Goal: Task Accomplishment & Management: Complete application form

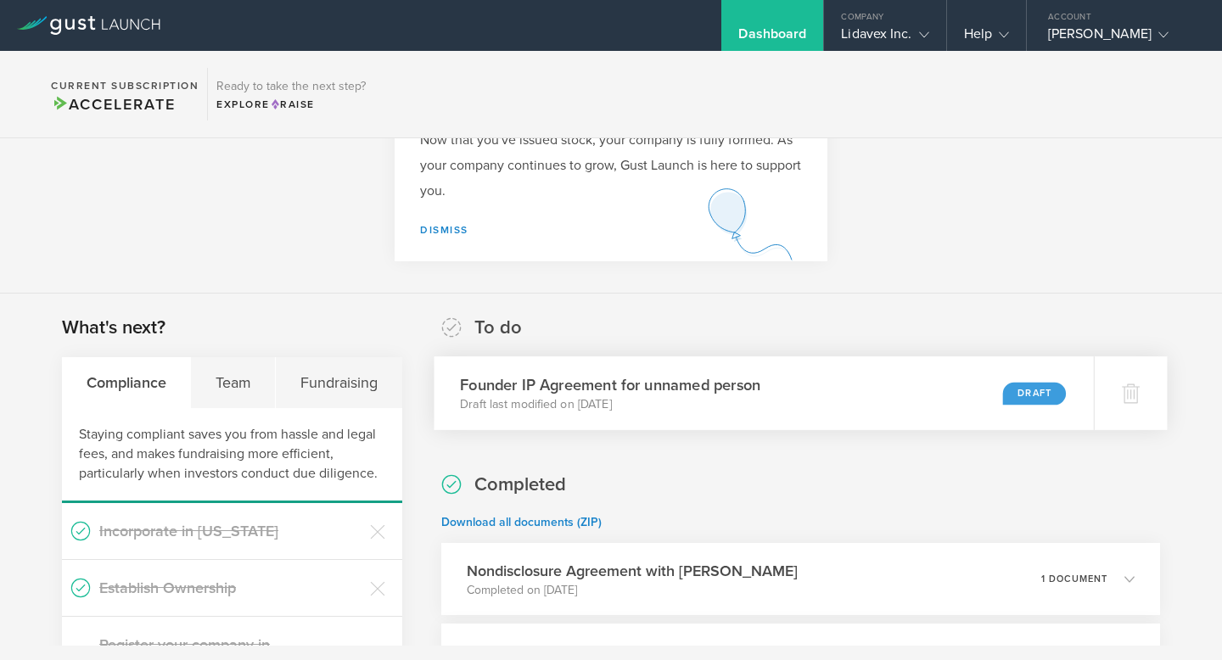
scroll to position [141, 0]
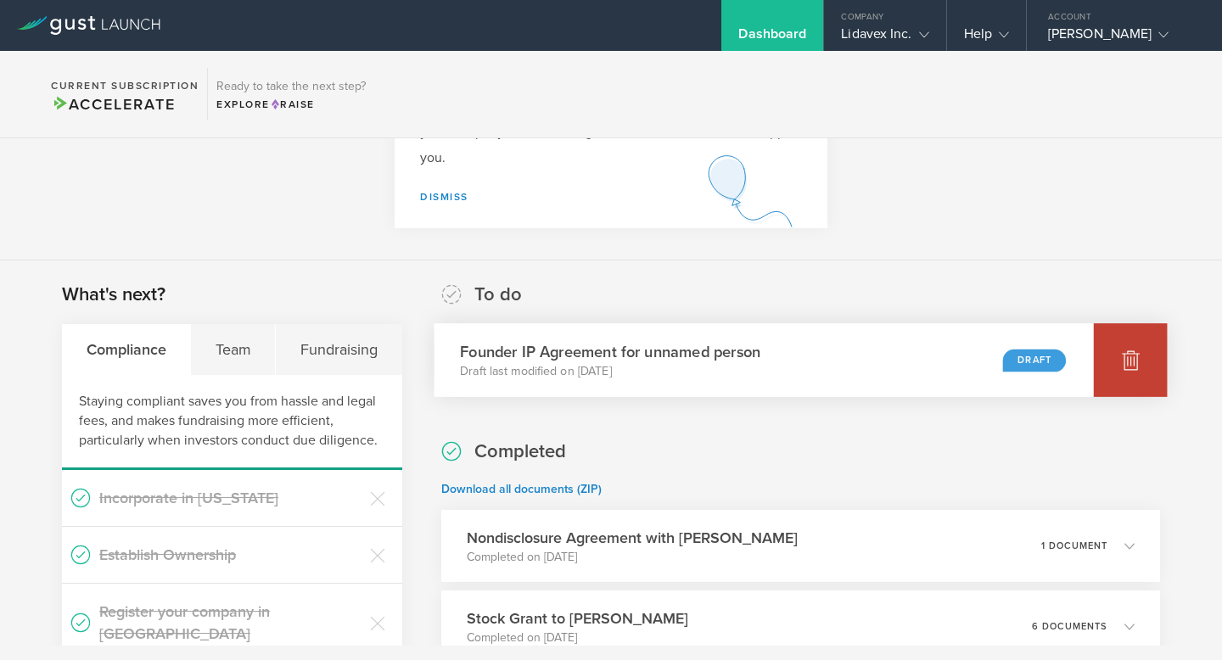
click at [1141, 365] on icon at bounding box center [1130, 360] width 20 height 20
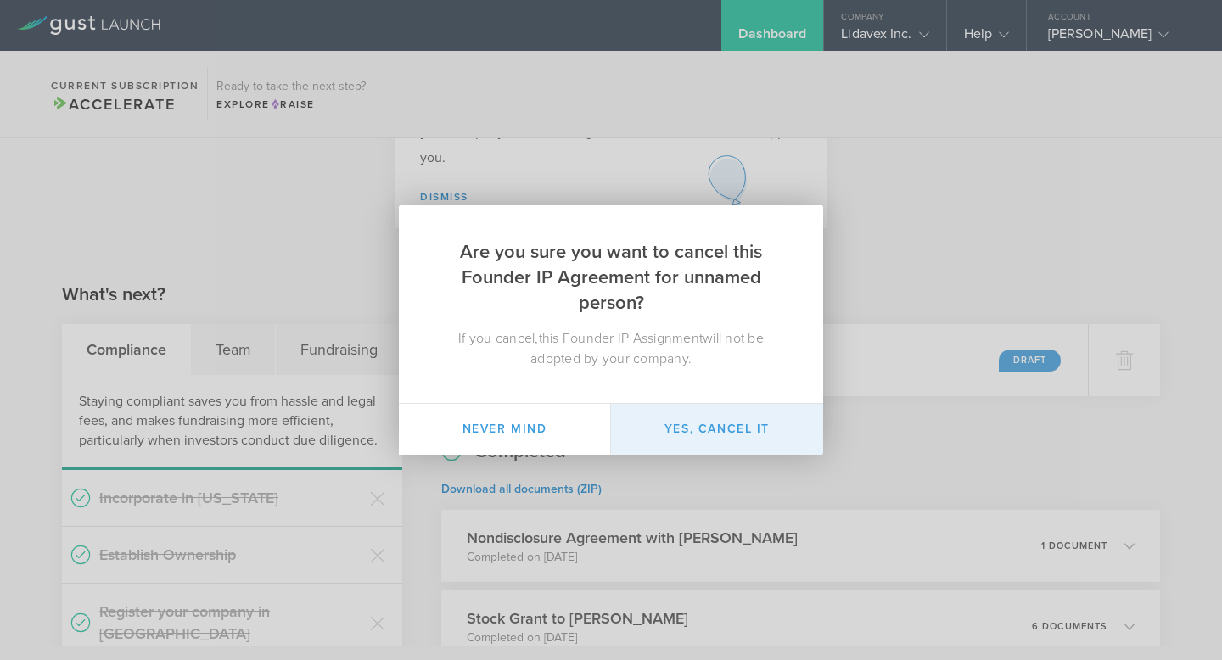
click at [625, 435] on button "Yes, cancel it" at bounding box center [717, 429] width 212 height 51
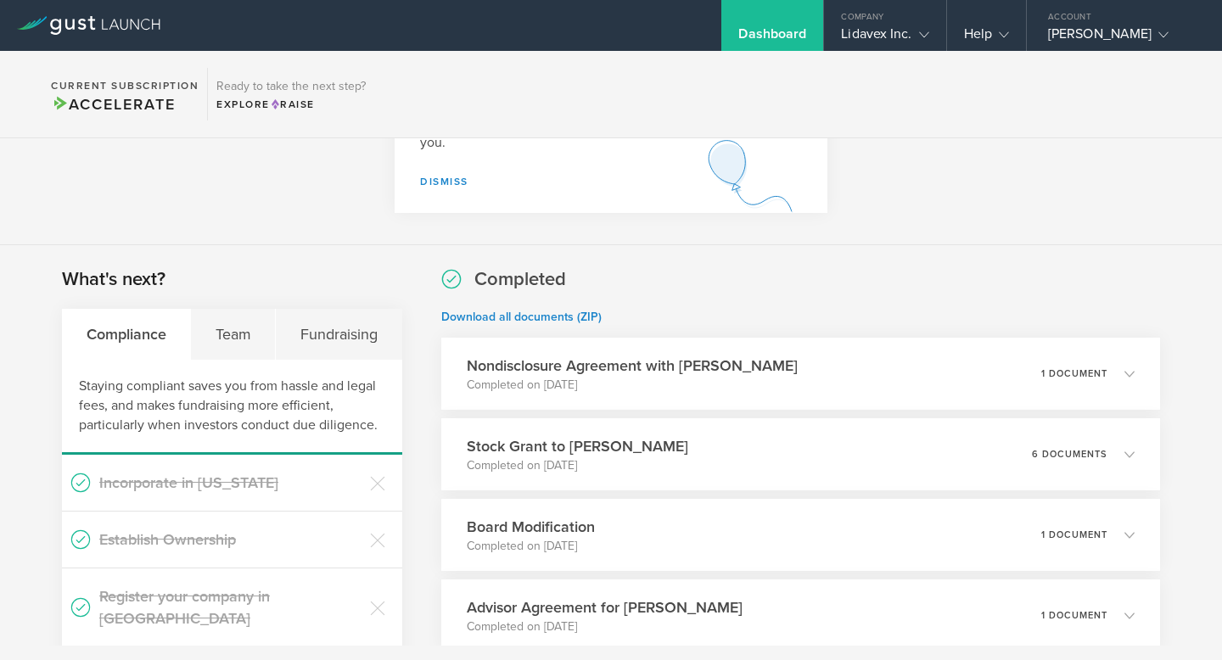
scroll to position [0, 0]
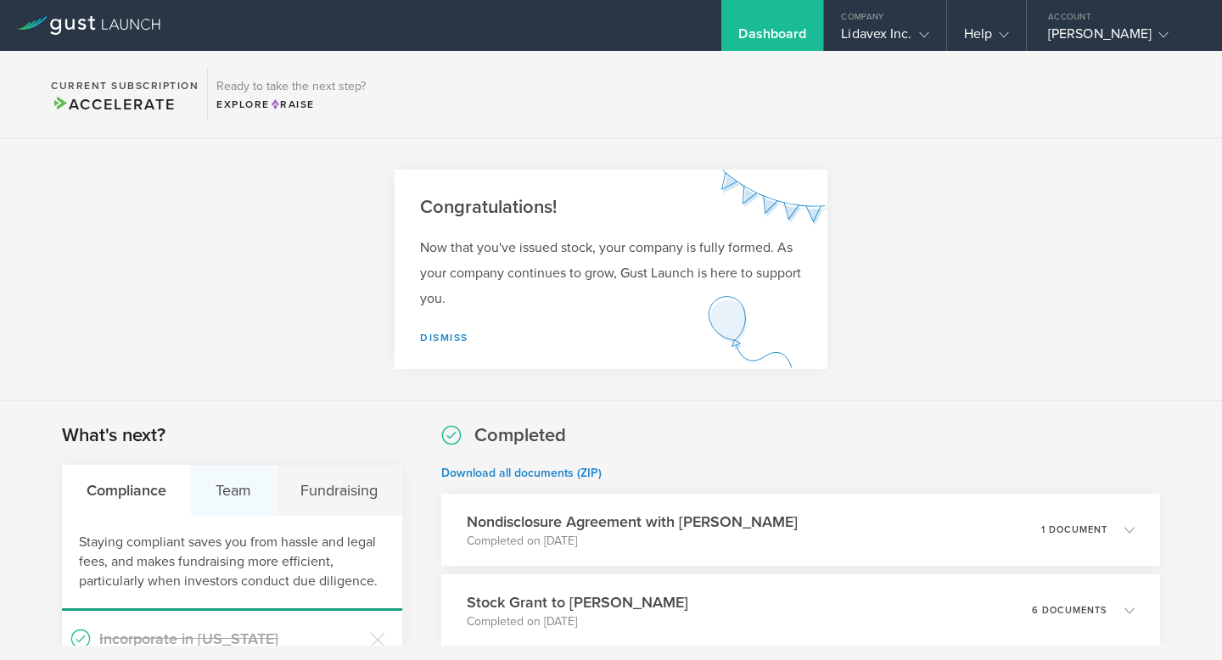
click at [267, 474] on div "Team" at bounding box center [233, 490] width 85 height 51
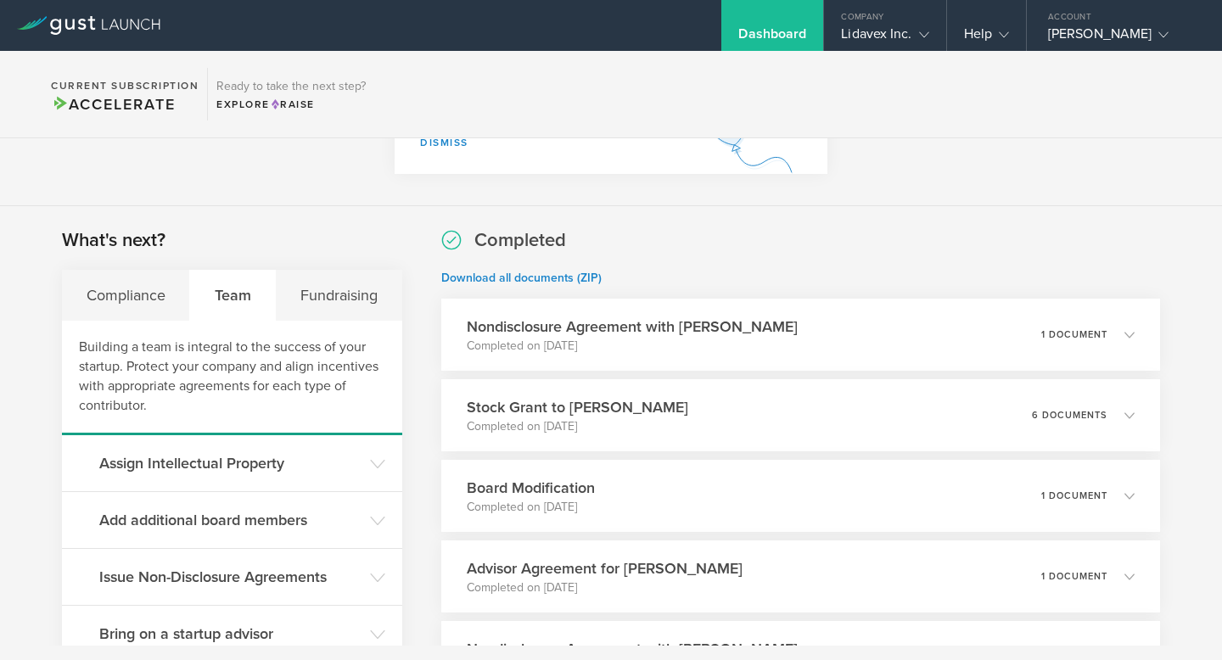
scroll to position [410, 0]
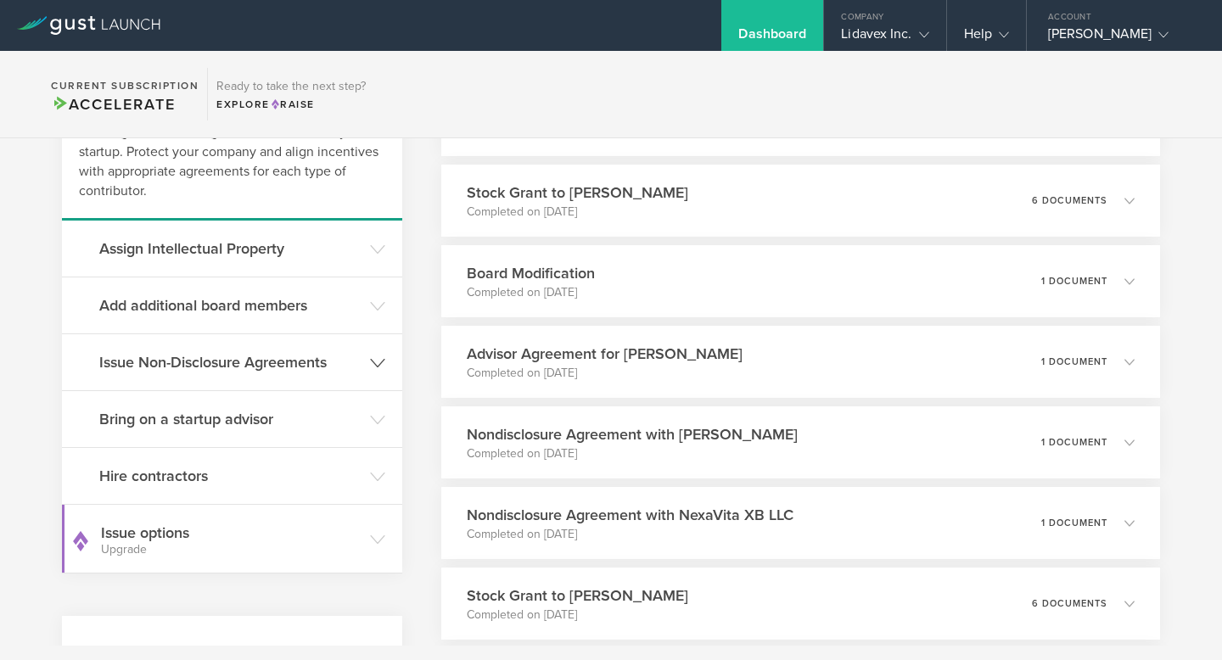
click at [278, 369] on h3 "Issue Non-Disclosure Agreements" at bounding box center [230, 362] width 262 height 22
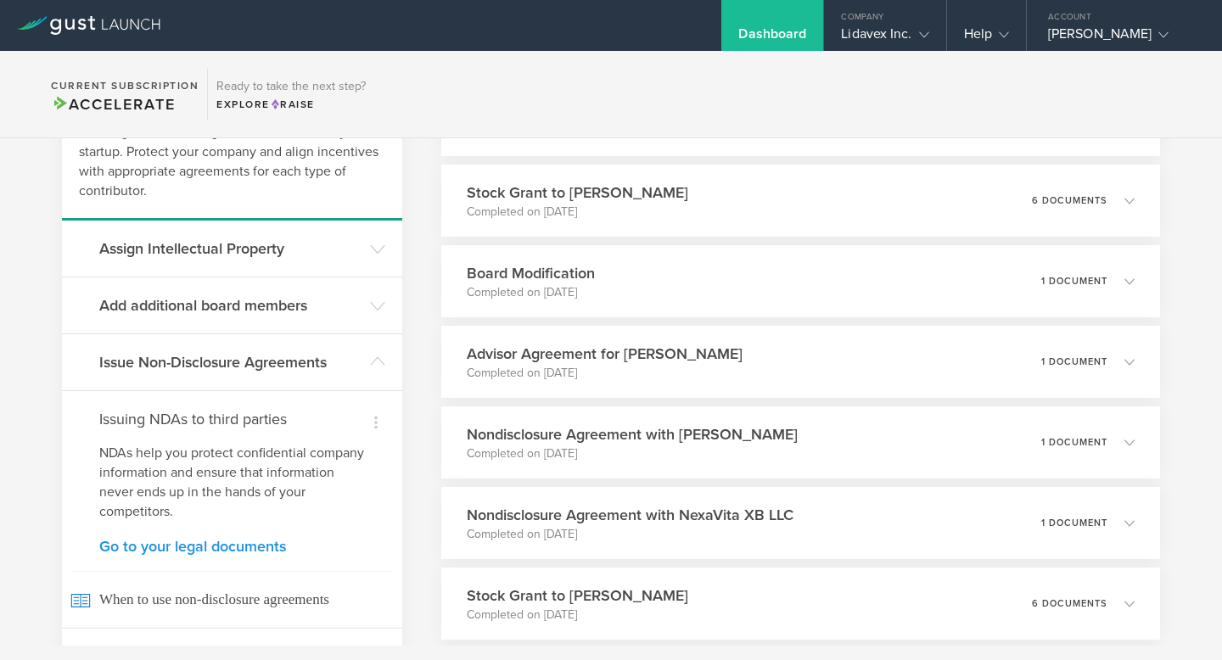
click at [231, 544] on link "Go to your legal documents" at bounding box center [232, 546] width 266 height 15
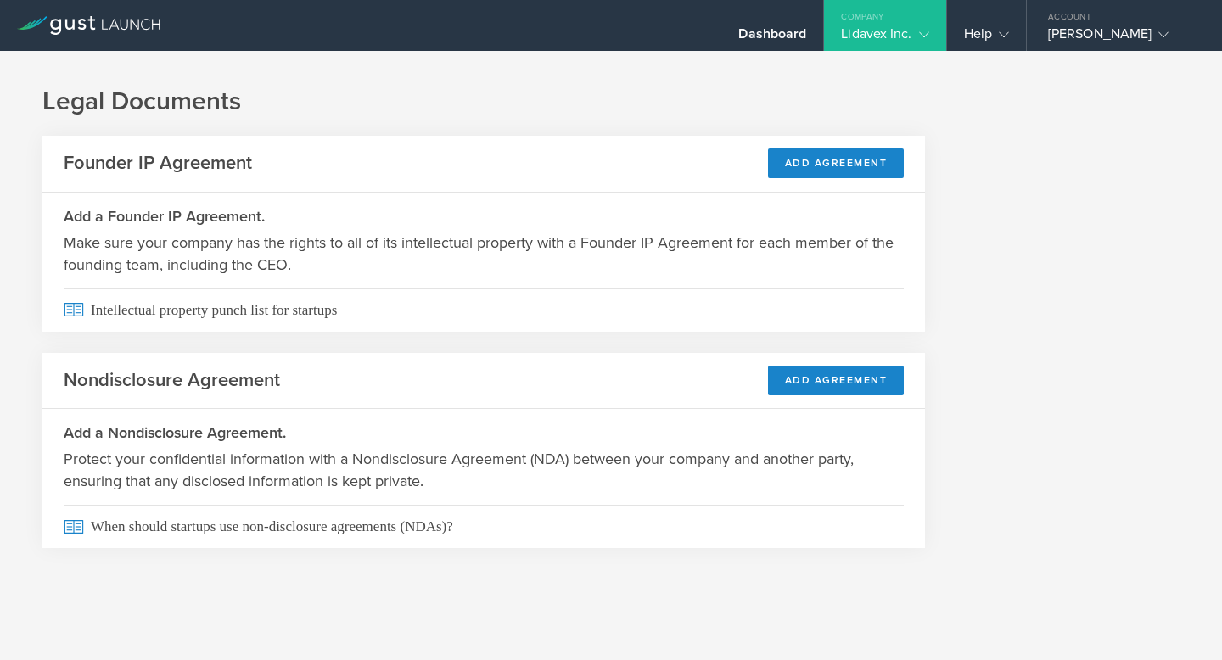
click at [809, 361] on header "Nondisclosure Agreement Add Agreement" at bounding box center [483, 381] width 883 height 57
click at [807, 380] on button "Add Agreement" at bounding box center [836, 381] width 137 height 30
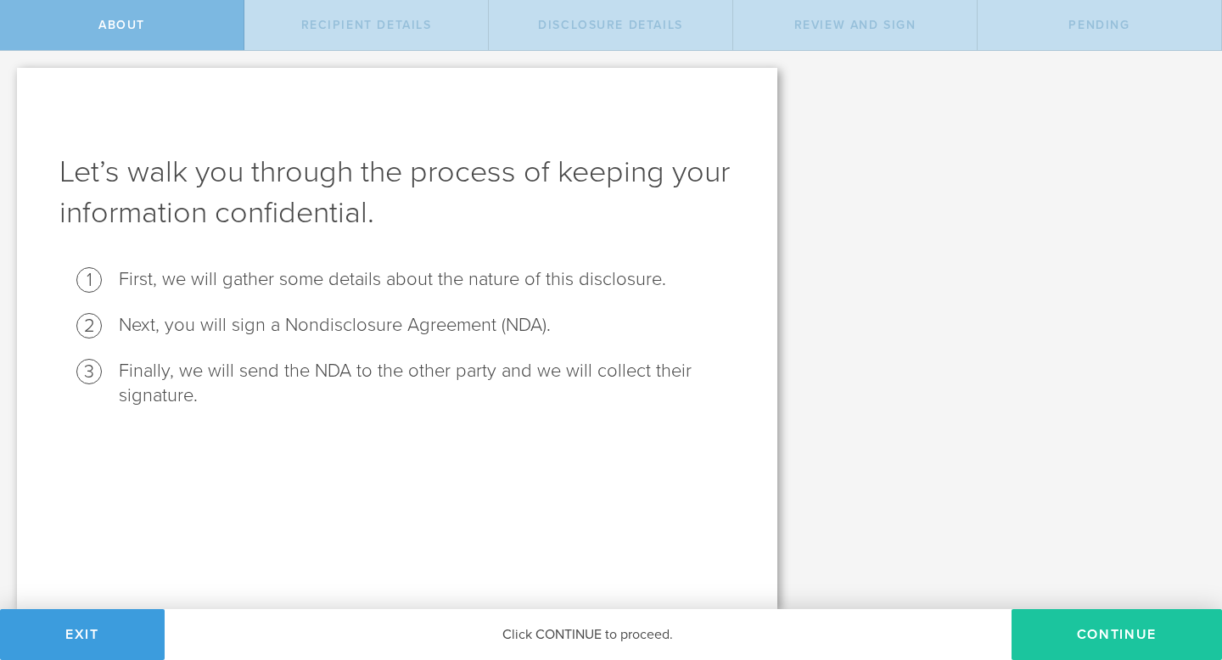
click at [1049, 643] on button "Continue" at bounding box center [1117, 634] width 211 height 51
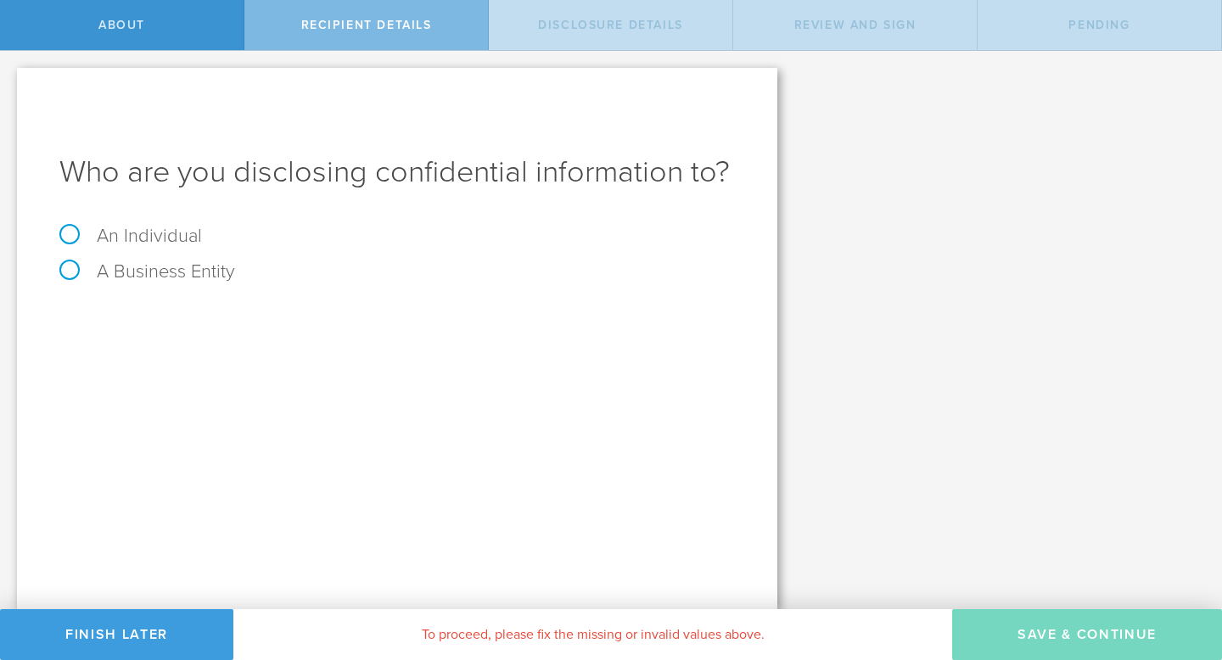
click at [155, 228] on label "An Individual" at bounding box center [130, 236] width 143 height 22
click at [11, 78] on input "An Individual" at bounding box center [5, 64] width 11 height 27
radio input "true"
click at [639, 323] on input "text" at bounding box center [461, 318] width 548 height 25
type input "[PERSON_NAME]"
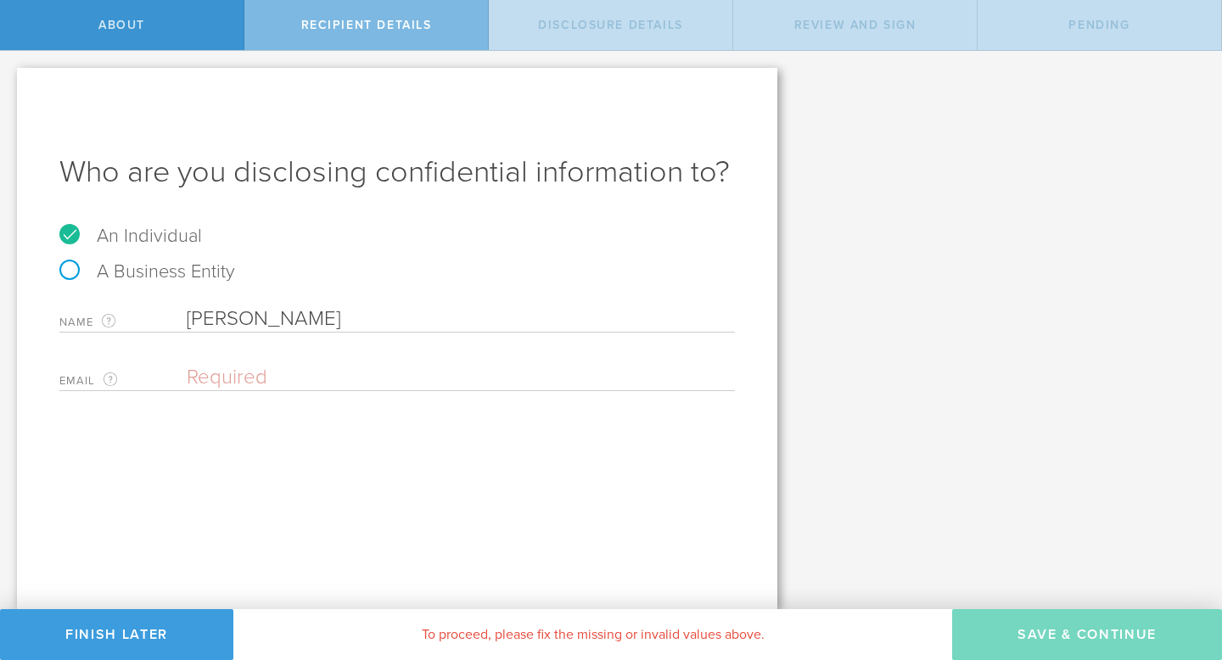
click at [537, 387] on input "email" at bounding box center [457, 377] width 540 height 25
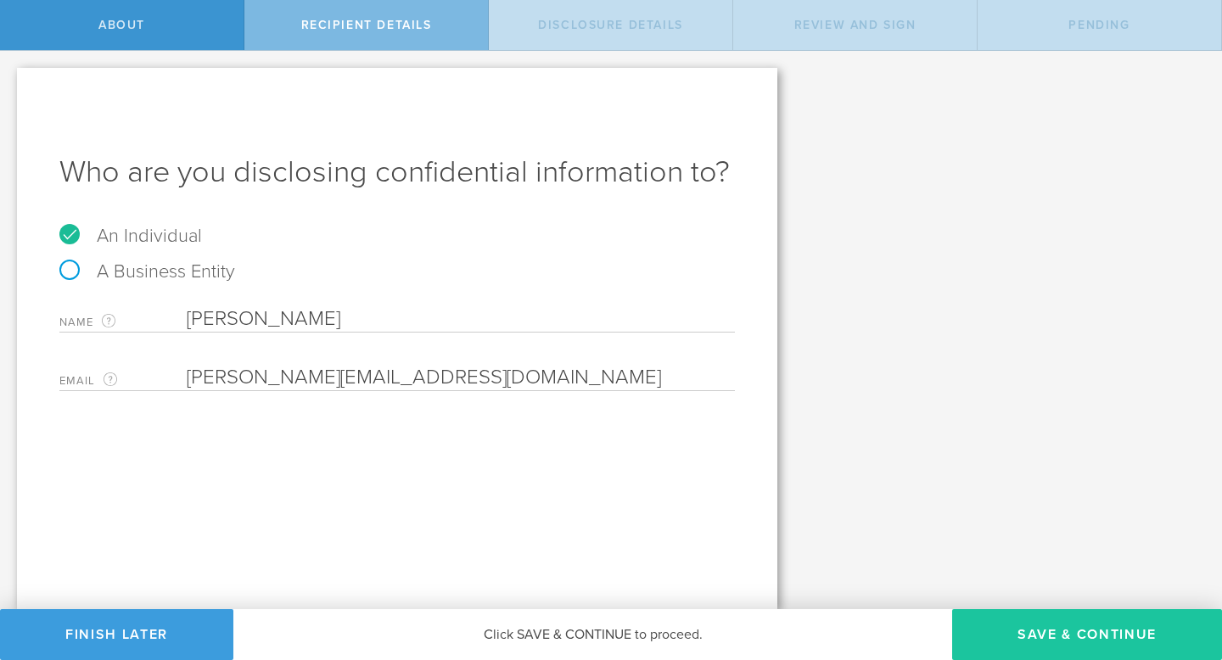
type input "[PERSON_NAME][EMAIL_ADDRESS][DOMAIN_NAME]"
click at [1044, 652] on button "Save & Continue" at bounding box center [1087, 634] width 270 height 51
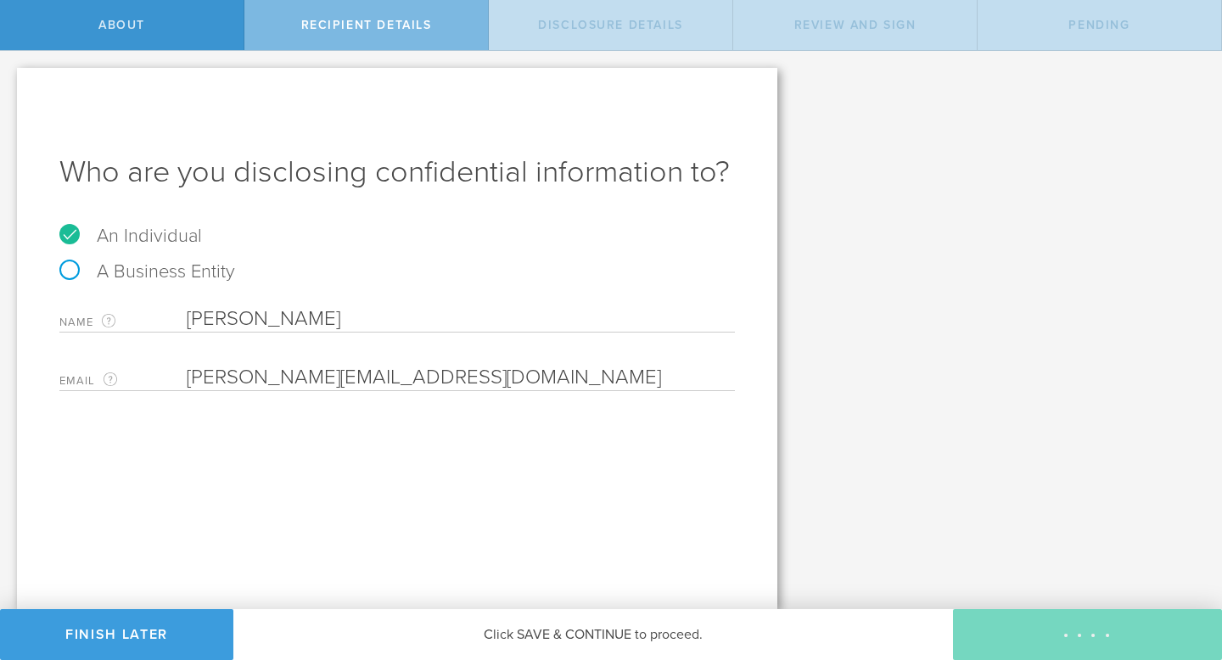
select select "string:5 years"
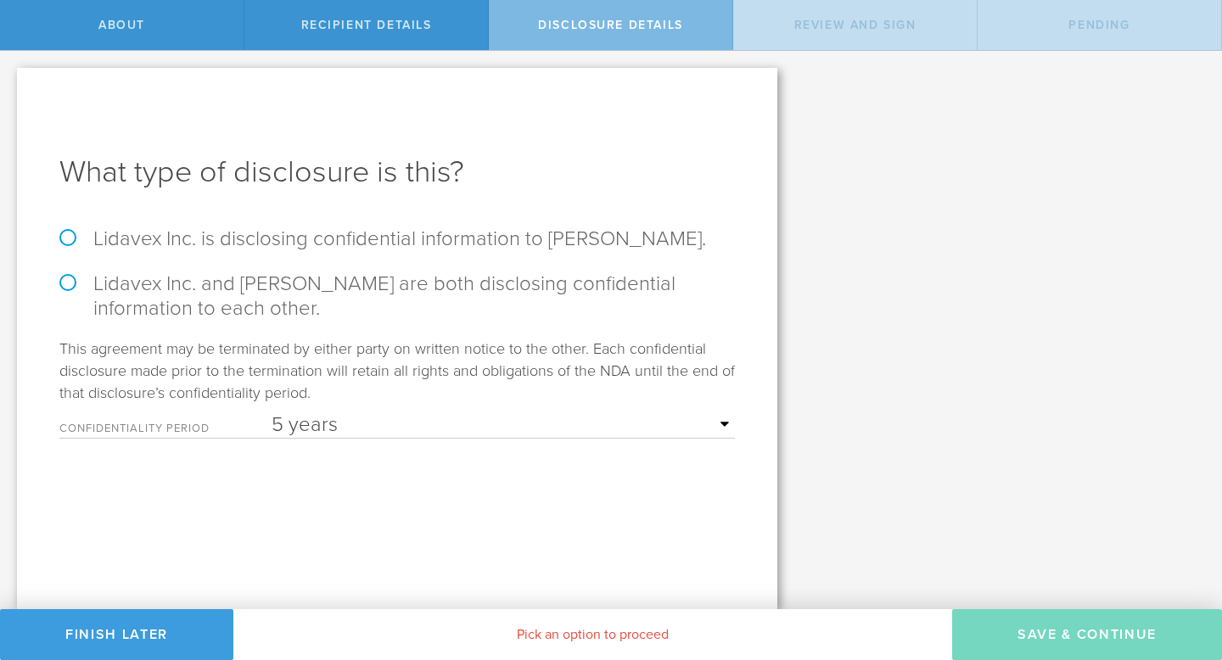
click at [619, 250] on label "Lidavex Inc. is disclosing confidential information to [PERSON_NAME]." at bounding box center [397, 239] width 676 height 25
click at [11, 87] on input "Lidavex Inc. is disclosing confidential information to [PERSON_NAME]." at bounding box center [5, 69] width 11 height 36
radio input "true"
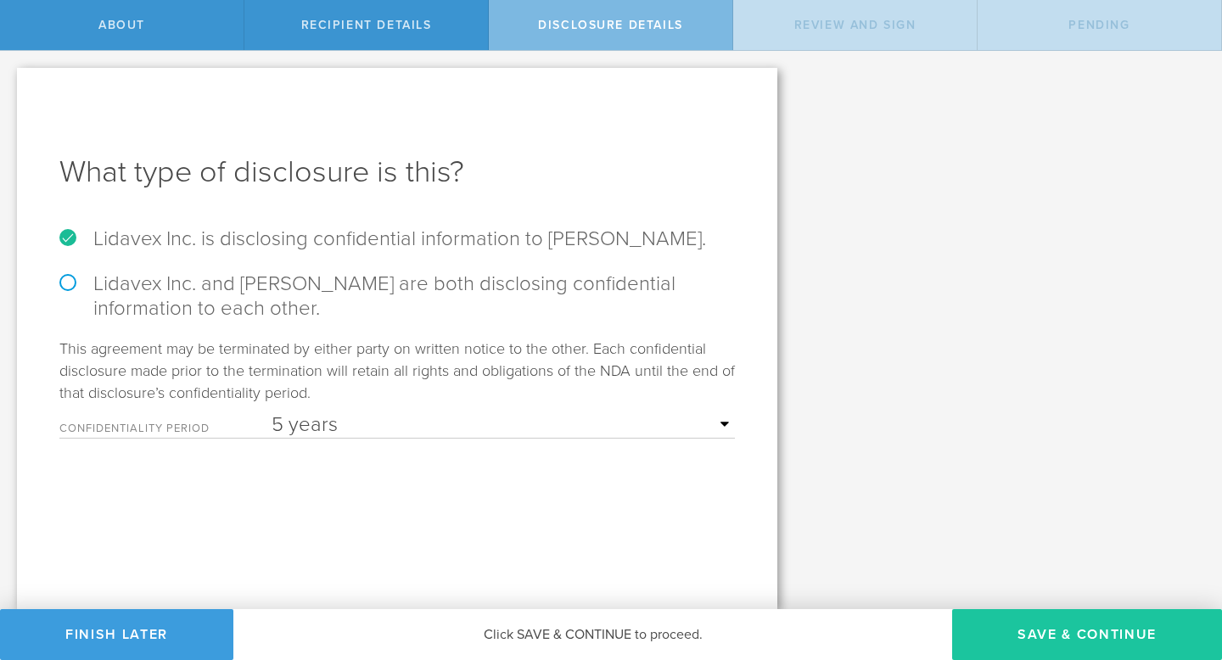
click at [1031, 660] on button "Save & Continue" at bounding box center [1087, 634] width 270 height 51
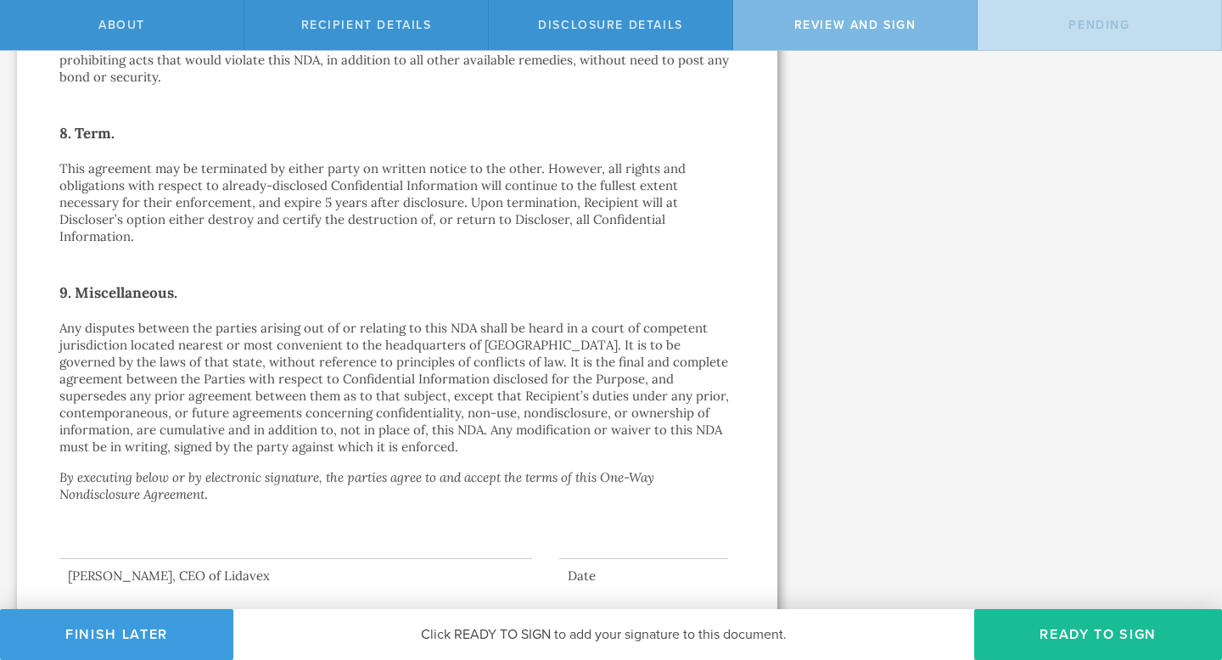
scroll to position [1410, 0]
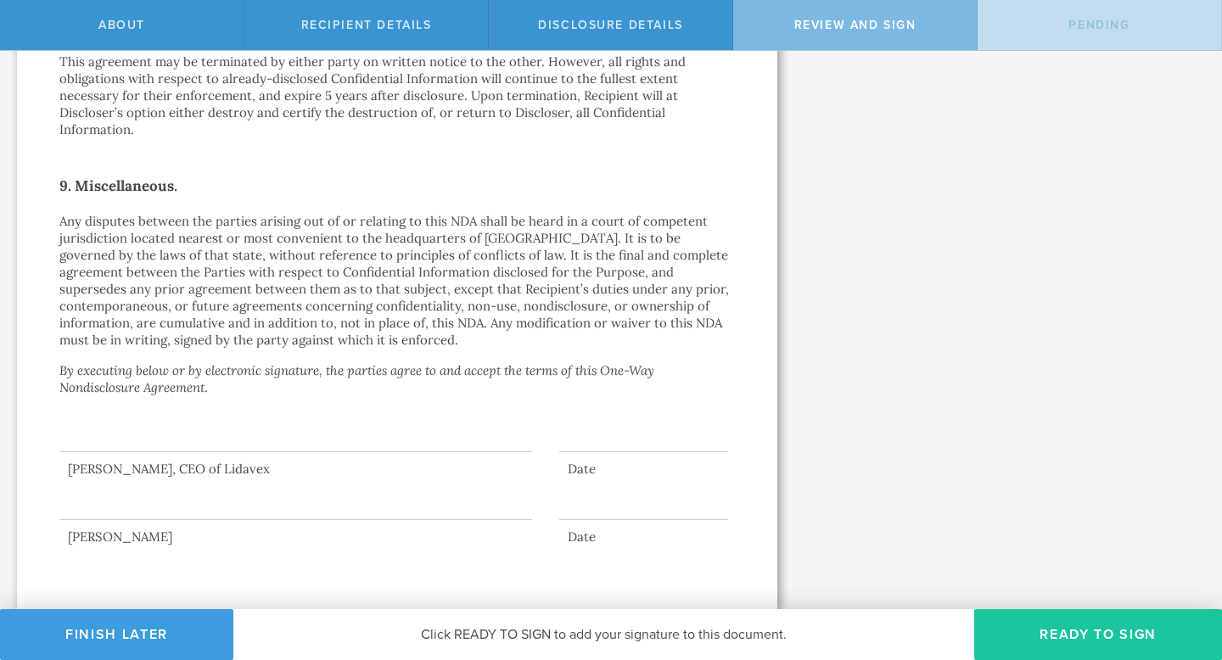
click at [1072, 634] on button "Ready to Sign" at bounding box center [1098, 634] width 248 height 51
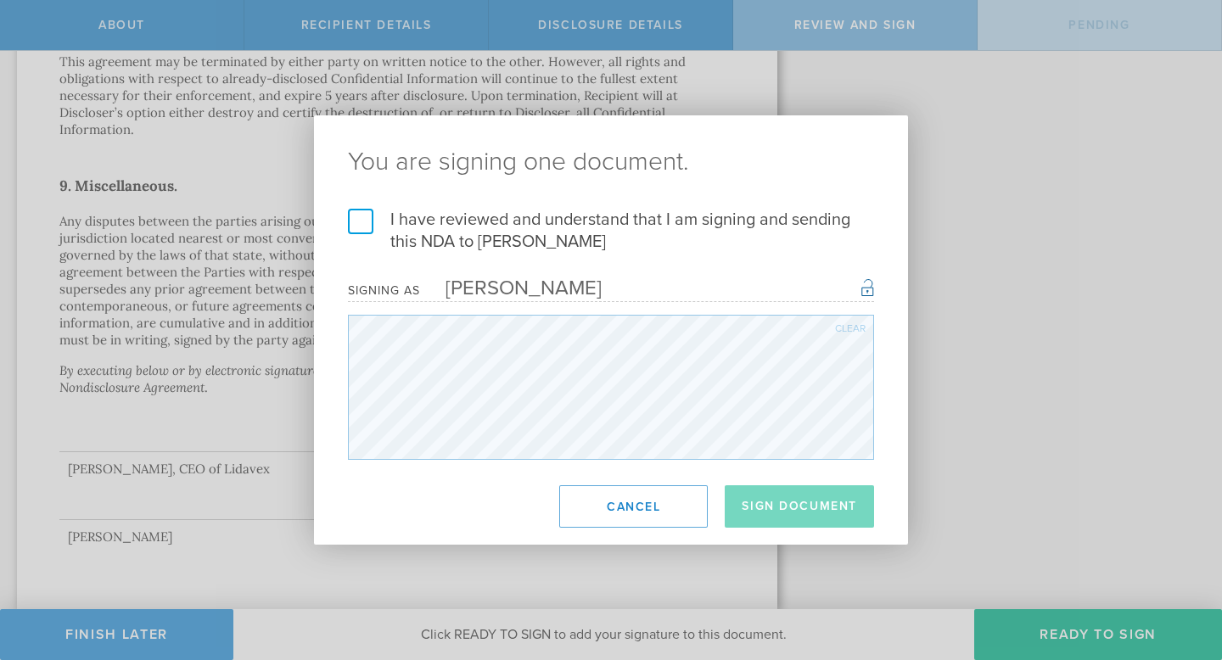
click at [460, 222] on label "I have reviewed and understand that I am signing and sending this NDA to [PERSO…" at bounding box center [611, 231] width 526 height 44
click at [0, 0] on input "I have reviewed and understand that I am signing and sending this NDA to [PERSO…" at bounding box center [0, 0] width 0 height 0
click at [766, 527] on button "Sign Document" at bounding box center [799, 507] width 149 height 42
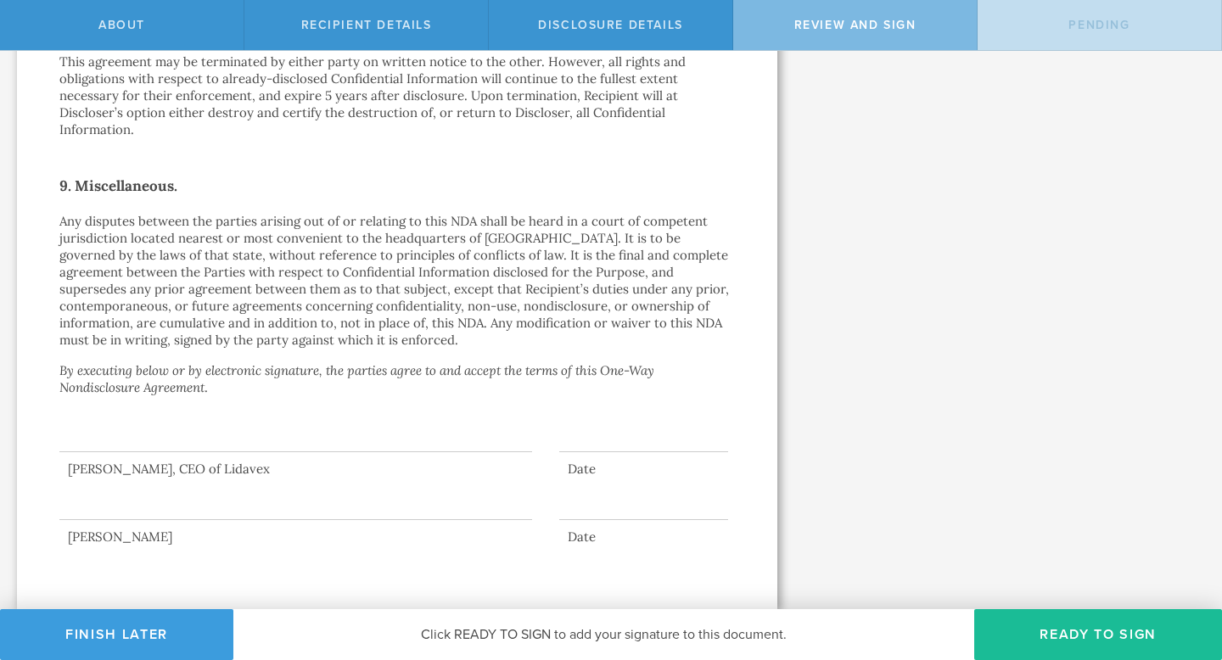
scroll to position [0, 0]
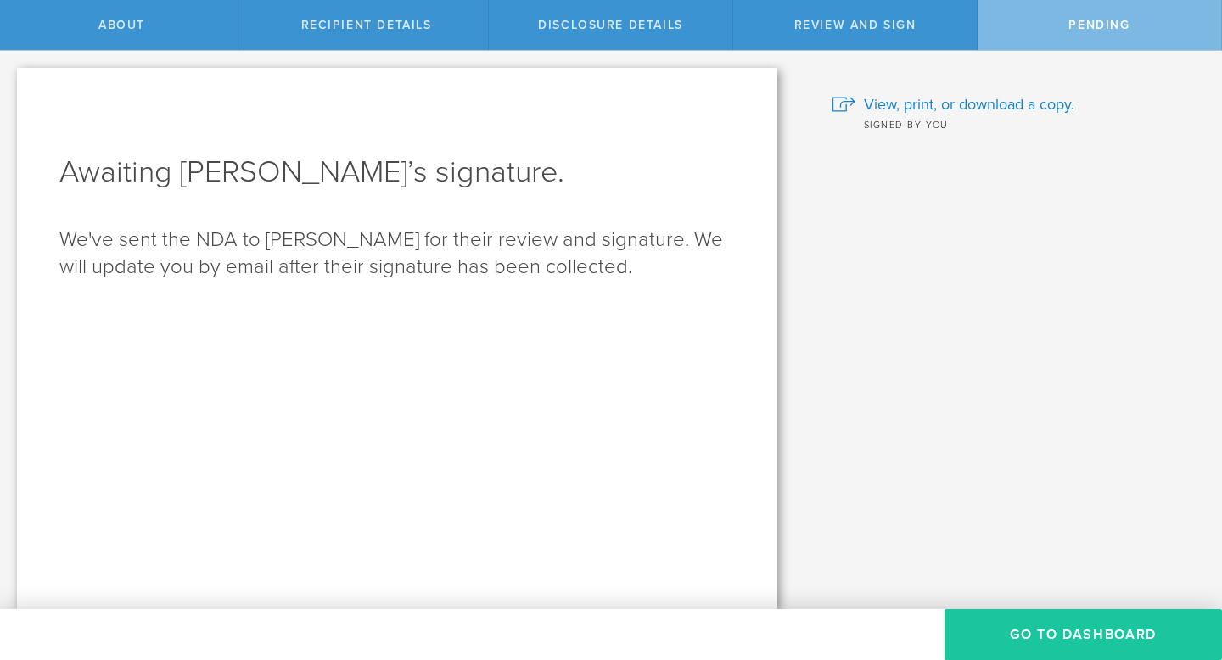
click at [1112, 660] on button "Go to dashboard" at bounding box center [1084, 634] width 278 height 51
